Goal: Information Seeking & Learning: Learn about a topic

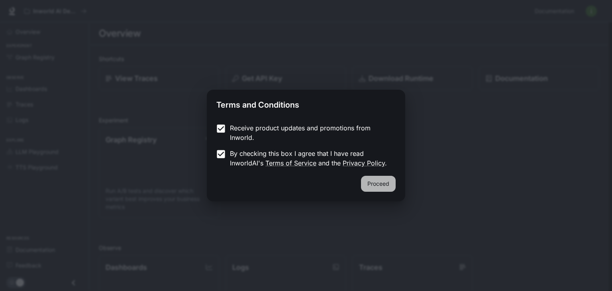
click at [384, 187] on button "Proceed" at bounding box center [378, 184] width 35 height 16
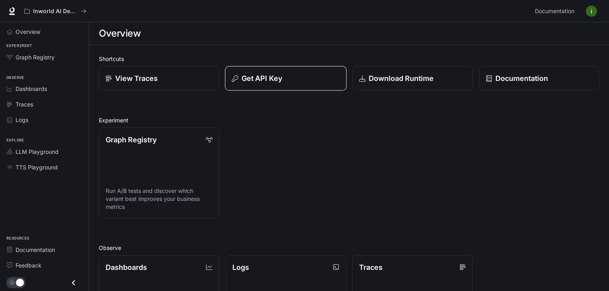
click at [264, 82] on p "Get API Key" at bounding box center [261, 78] width 41 height 11
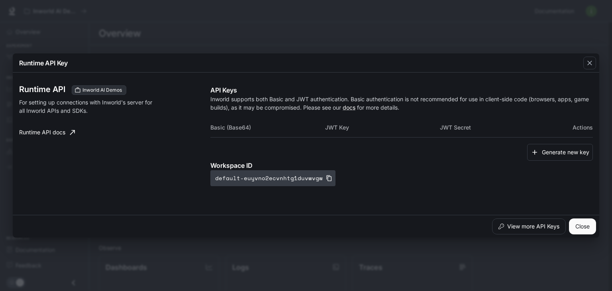
click at [326, 179] on icon "button" at bounding box center [329, 178] width 6 height 6
click at [591, 68] on div "button" at bounding box center [589, 63] width 13 height 13
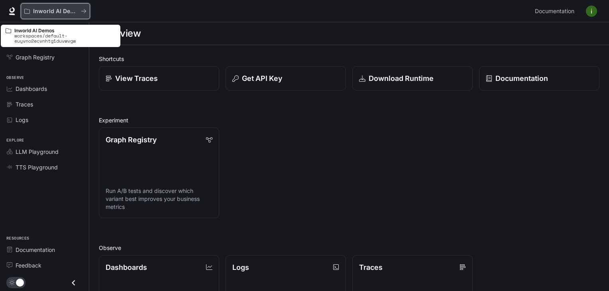
click at [64, 14] on p "Inworld AI Demos" at bounding box center [55, 11] width 45 height 7
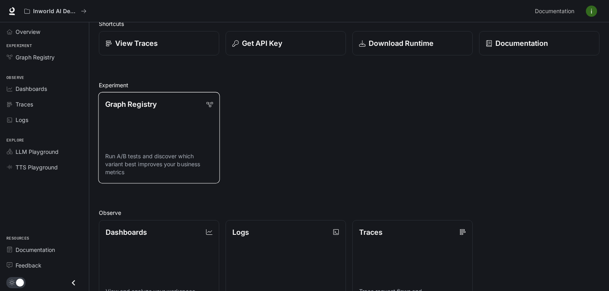
scroll to position [40, 0]
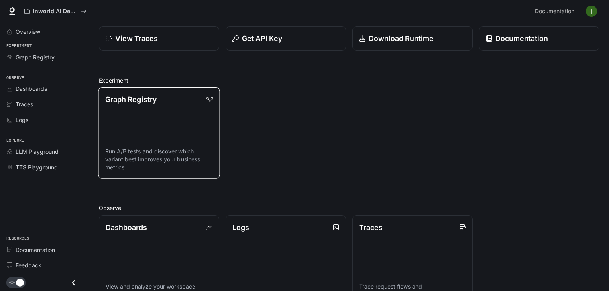
click at [134, 99] on p "Graph Registry" at bounding box center [130, 99] width 51 height 11
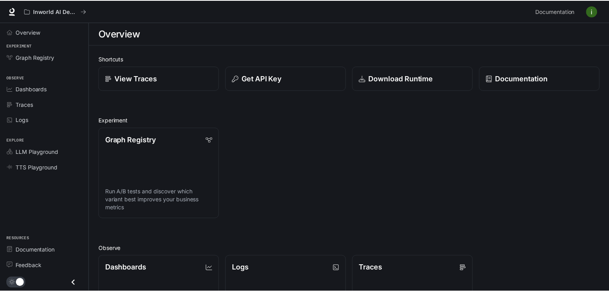
scroll to position [40, 0]
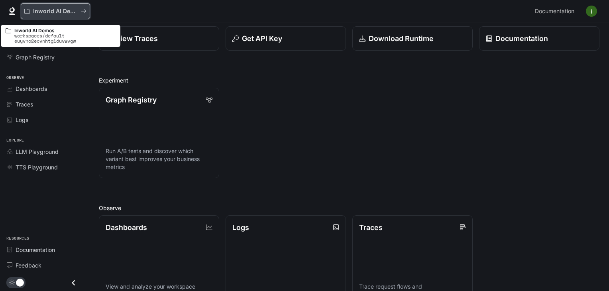
click at [57, 10] on p "Inworld AI Demos" at bounding box center [55, 11] width 45 height 7
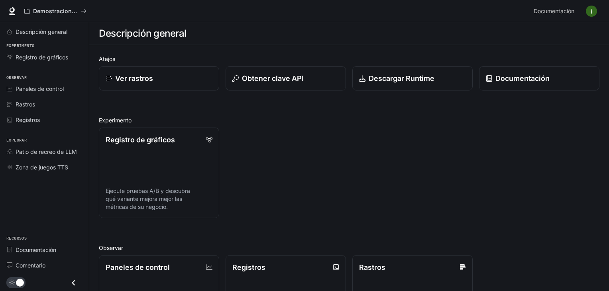
click at [443, 102] on div "Atajos Ver rastros Obtener clave API Descargar Runtime Documentación Experiment…" at bounding box center [349, 264] width 500 height 418
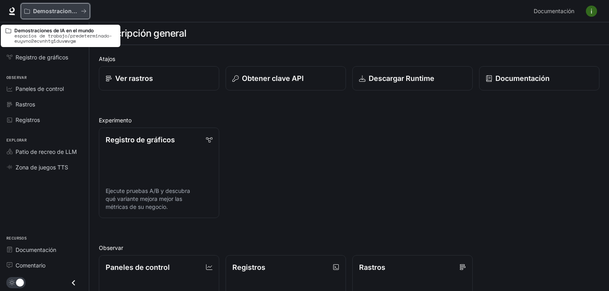
click at [76, 13] on font "Demostraciones de IA en el mundo" at bounding box center [81, 11] width 96 height 7
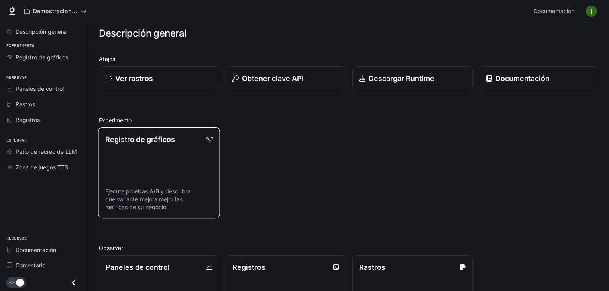
click at [161, 137] on font "Registro de gráficos" at bounding box center [140, 139] width 70 height 8
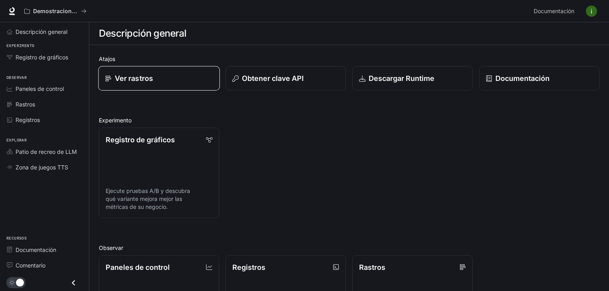
click at [197, 84] on link "Ver rastros" at bounding box center [159, 78] width 122 height 25
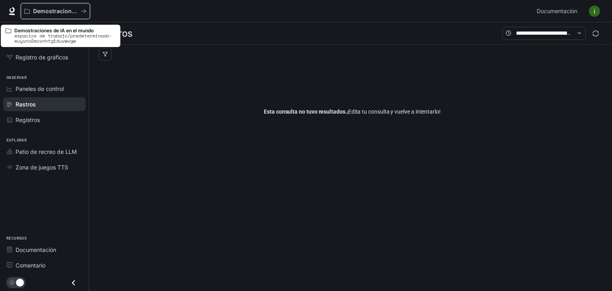
click at [54, 14] on font "Demostraciones de IA en el mundo" at bounding box center [81, 11] width 96 height 7
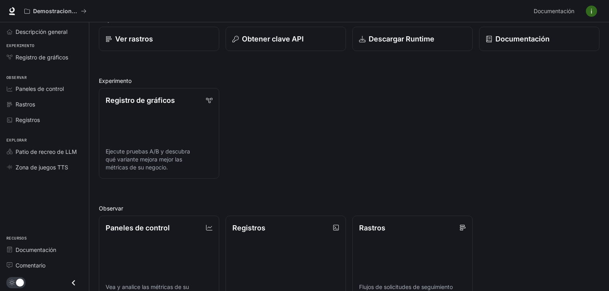
scroll to position [40, 0]
click at [163, 148] on font "Ejecute pruebas A/B y descubra qué variante mejora mejor las métricas de su neg…" at bounding box center [147, 159] width 85 height 23
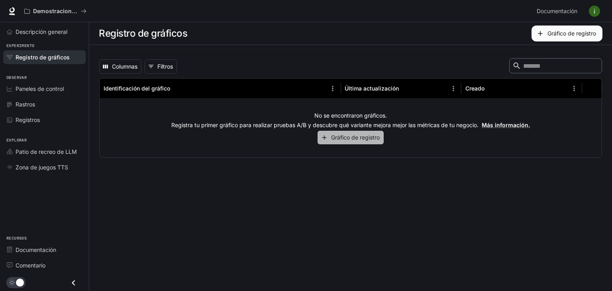
click at [363, 139] on font "Gráfico de registro" at bounding box center [355, 137] width 49 height 7
